Goal: Task Accomplishment & Management: Manage account settings

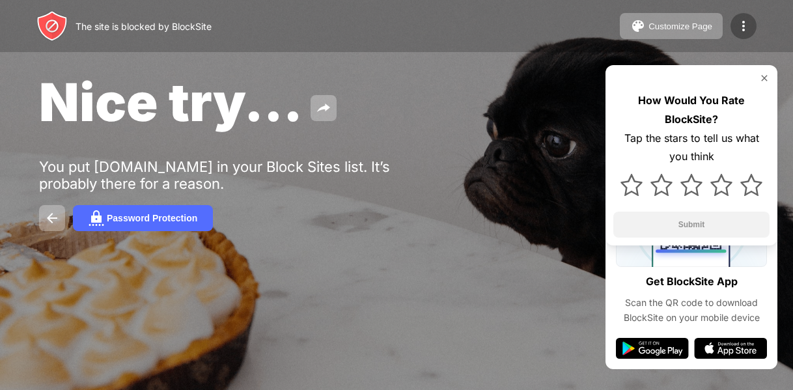
click at [745, 29] on img at bounding box center [744, 26] width 16 height 16
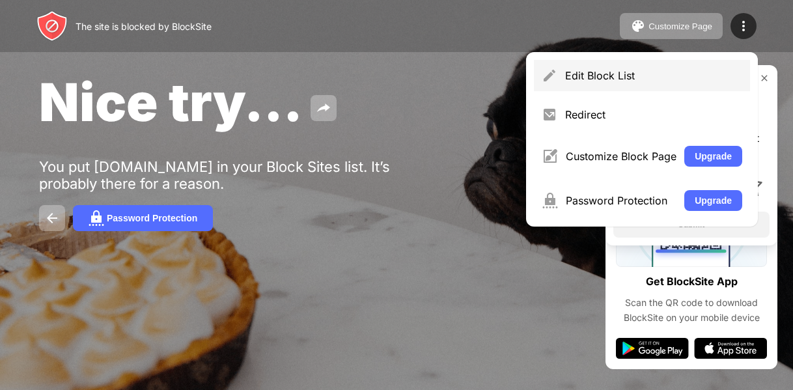
click at [680, 71] on div "Edit Block List" at bounding box center [653, 75] width 177 height 13
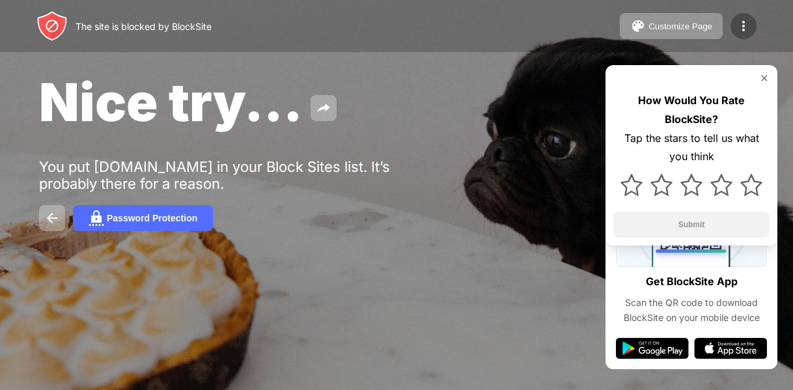
click at [741, 20] on img at bounding box center [744, 26] width 16 height 16
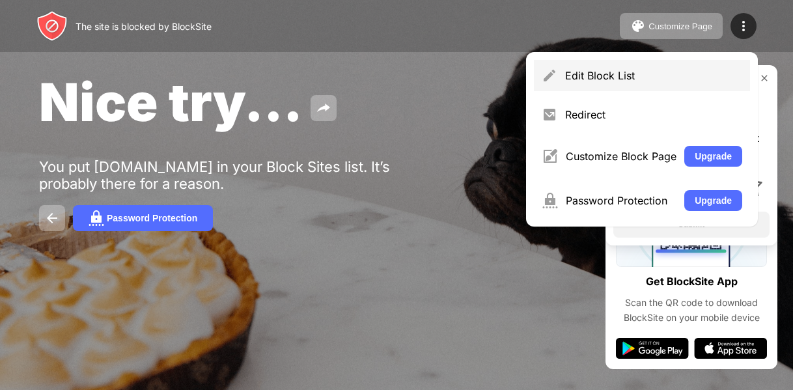
click at [672, 66] on div "Edit Block List" at bounding box center [642, 75] width 216 height 31
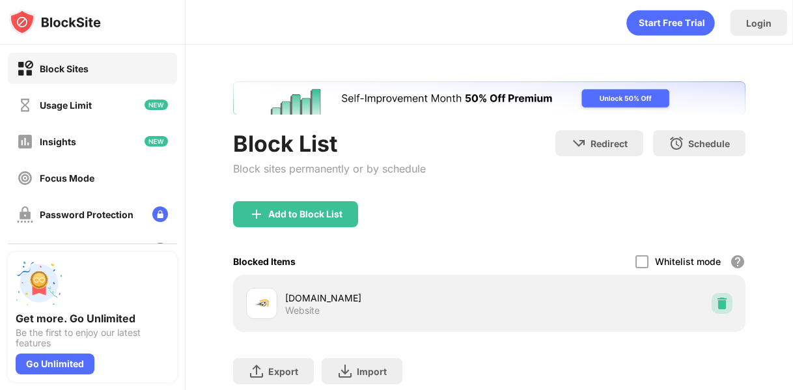
click at [716, 303] on img at bounding box center [721, 303] width 13 height 13
